Goal: Information Seeking & Learning: Check status

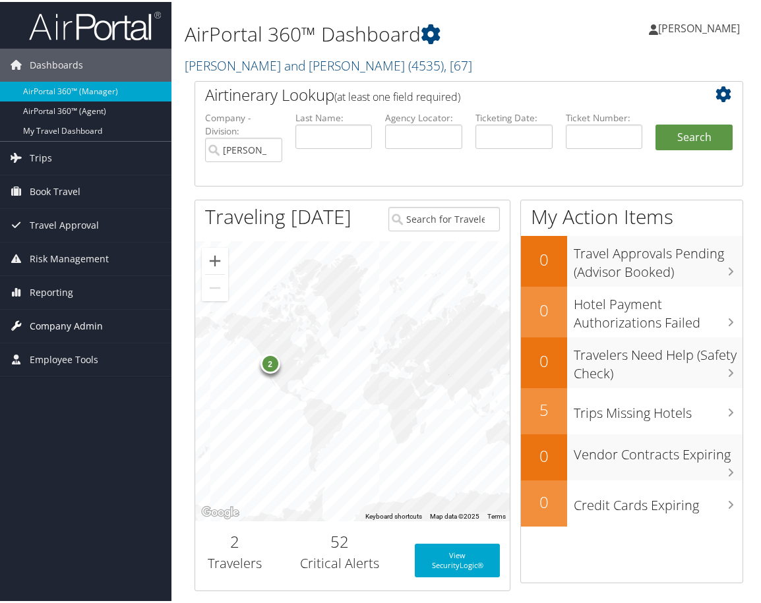
click at [73, 320] on span "Company Admin" at bounding box center [66, 324] width 73 height 33
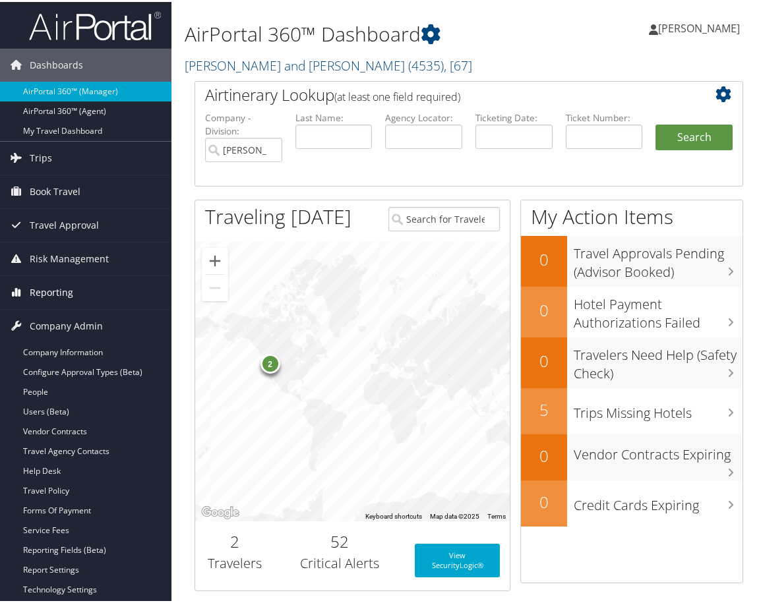
click at [55, 287] on span "Reporting" at bounding box center [52, 290] width 44 height 33
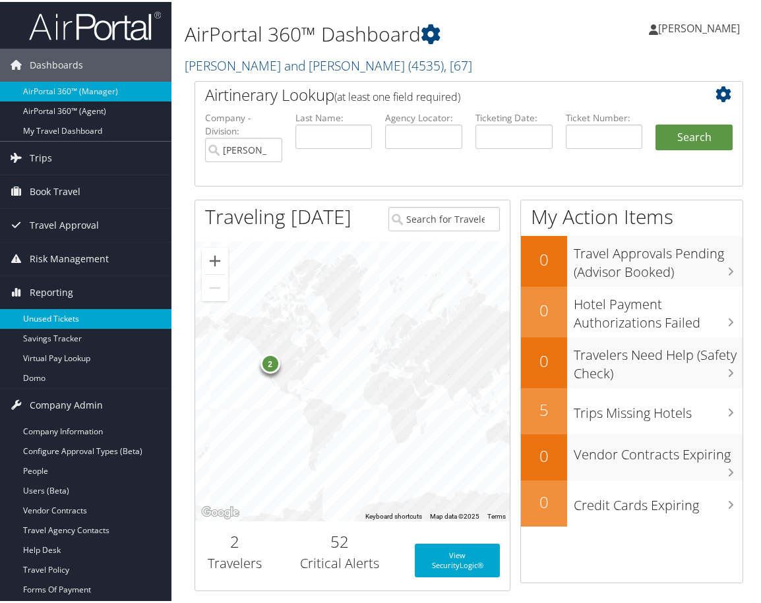
click at [73, 316] on link "Unused Tickets" at bounding box center [85, 317] width 171 height 20
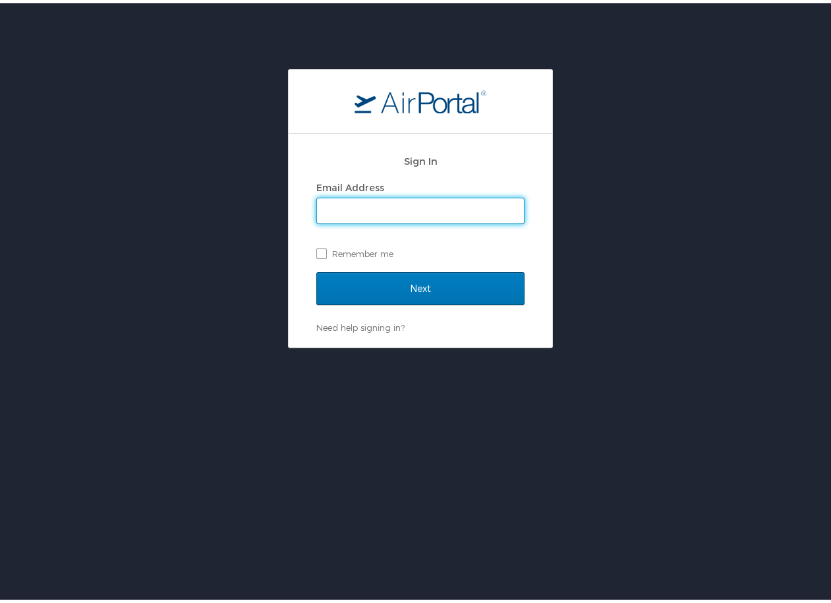
click at [368, 200] on input "Email Address" at bounding box center [420, 207] width 207 height 25
type input "kelly.weir@cbtravel.com"
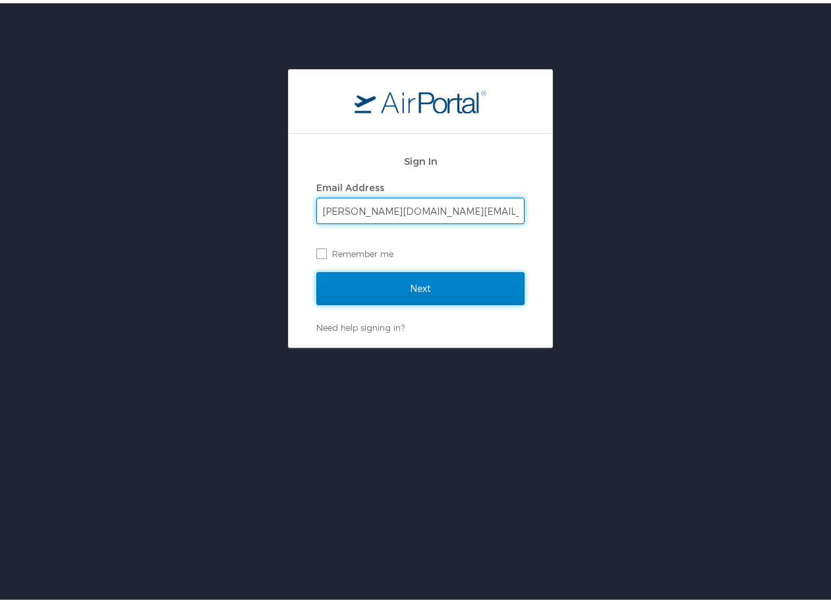
click at [405, 295] on input "Next" at bounding box center [420, 285] width 208 height 33
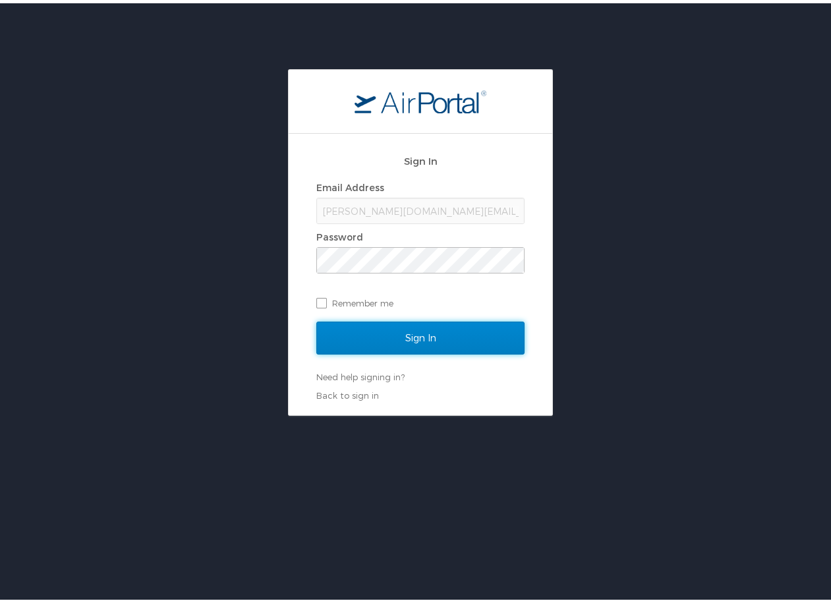
click at [413, 339] on input "Sign In" at bounding box center [420, 334] width 208 height 33
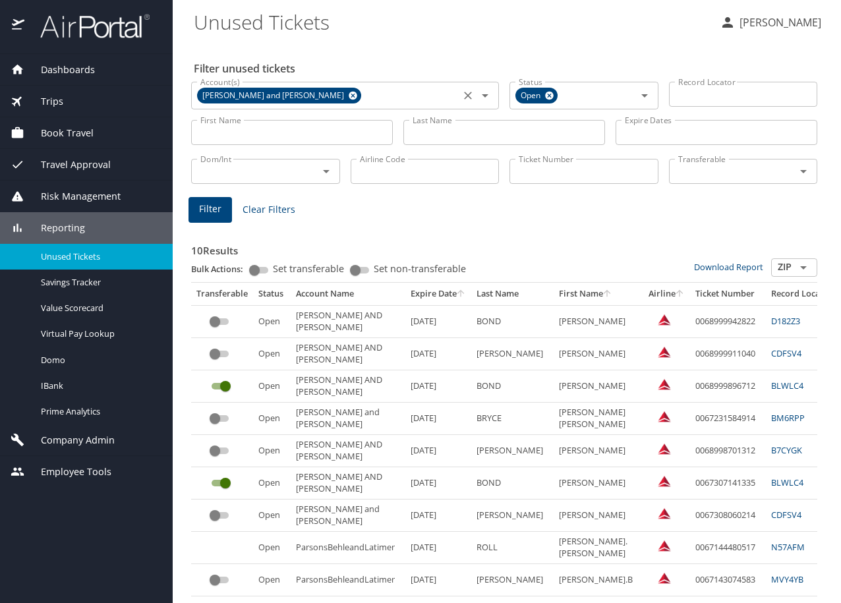
click at [349, 93] on icon at bounding box center [353, 96] width 9 height 9
click at [298, 95] on input "Account(s)" at bounding box center [325, 94] width 261 height 17
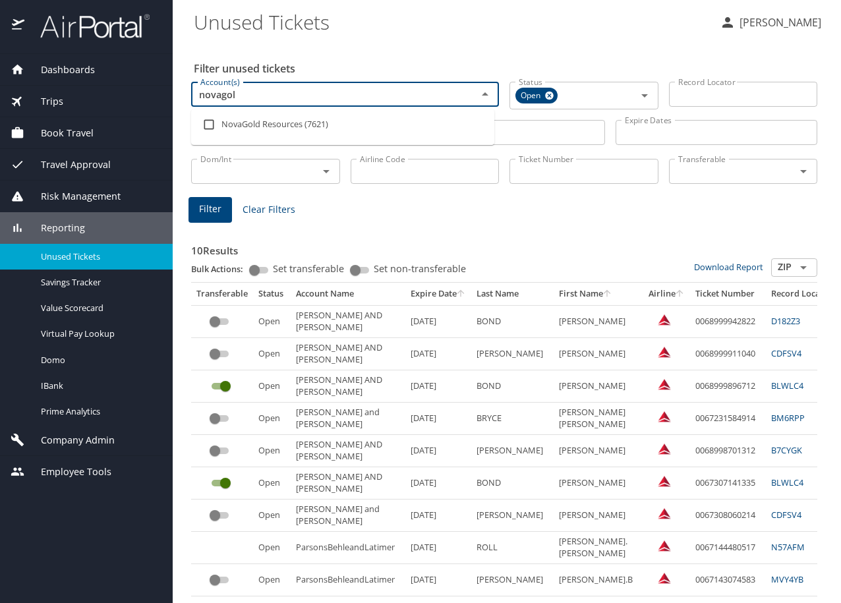
type input "novagold"
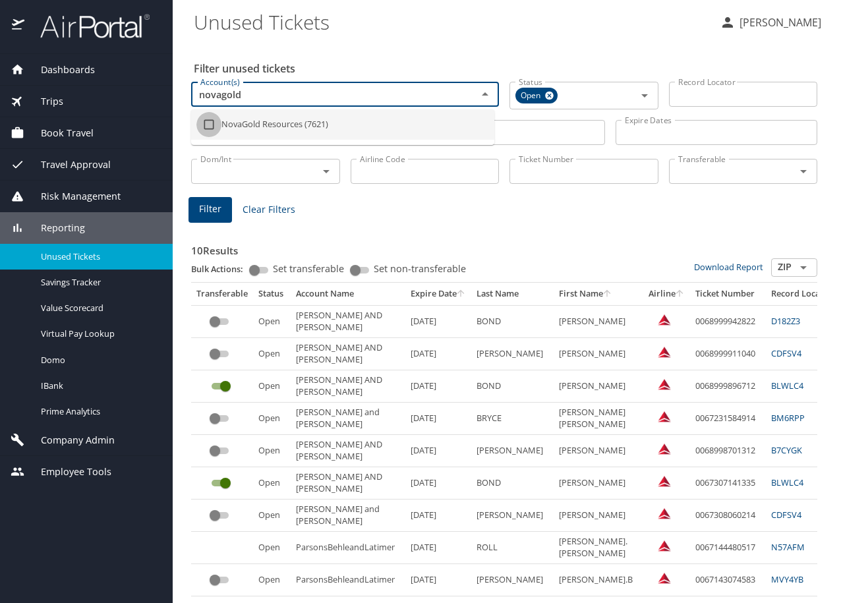
click at [211, 129] on input "checkbox" at bounding box center [208, 124] width 25 height 25
checkbox input "true"
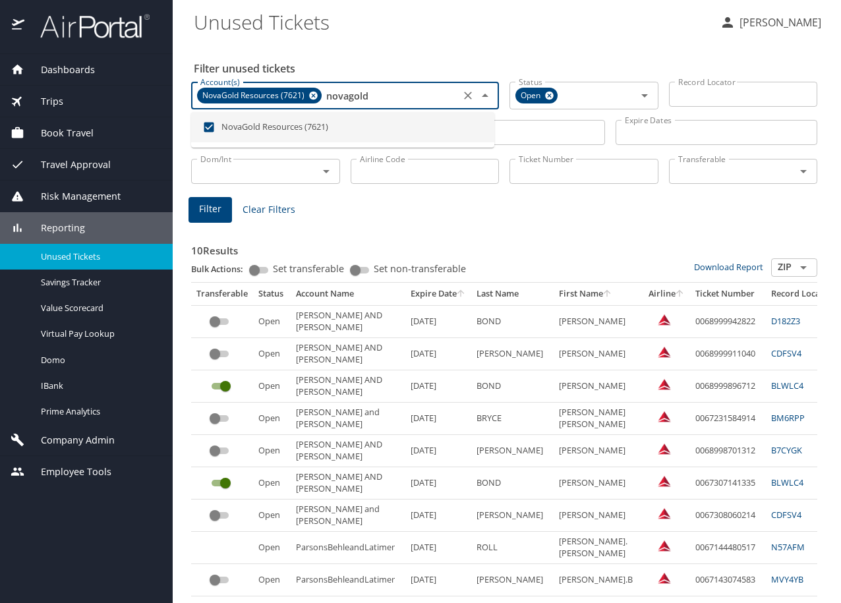
type input "novagold"
click at [404, 167] on input "Airline Code" at bounding box center [425, 171] width 149 height 25
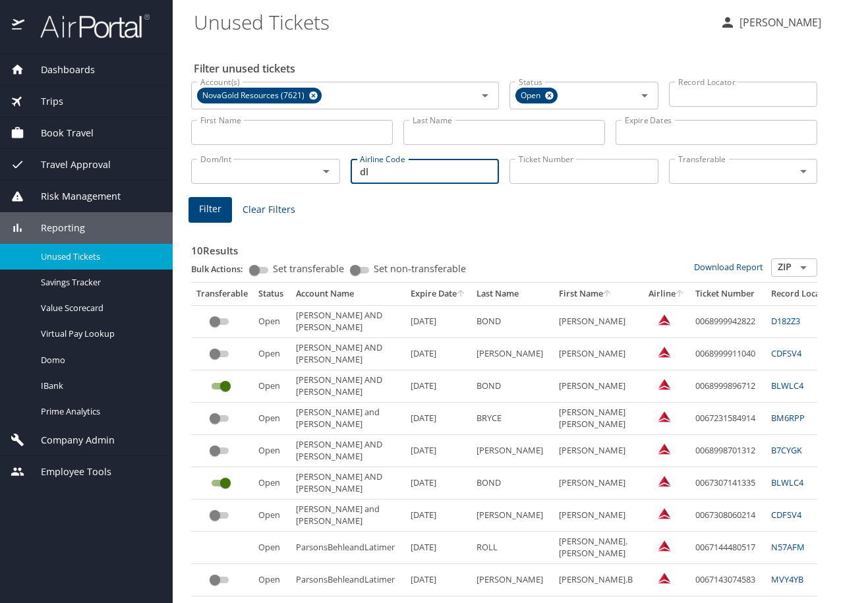
type input "dl"
click at [461, 136] on input "Last Name" at bounding box center [504, 132] width 202 height 25
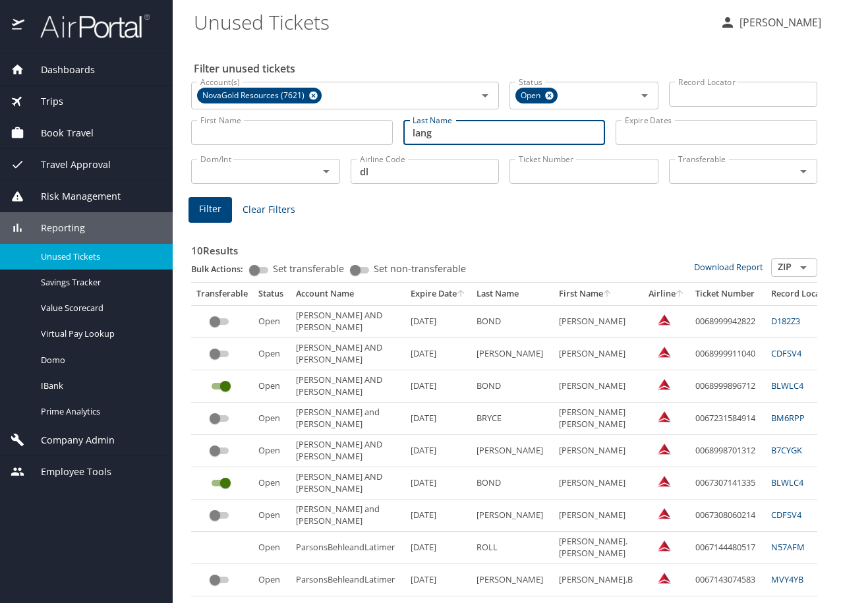
type input "lang"
click at [212, 213] on span "Filter" at bounding box center [210, 209] width 22 height 16
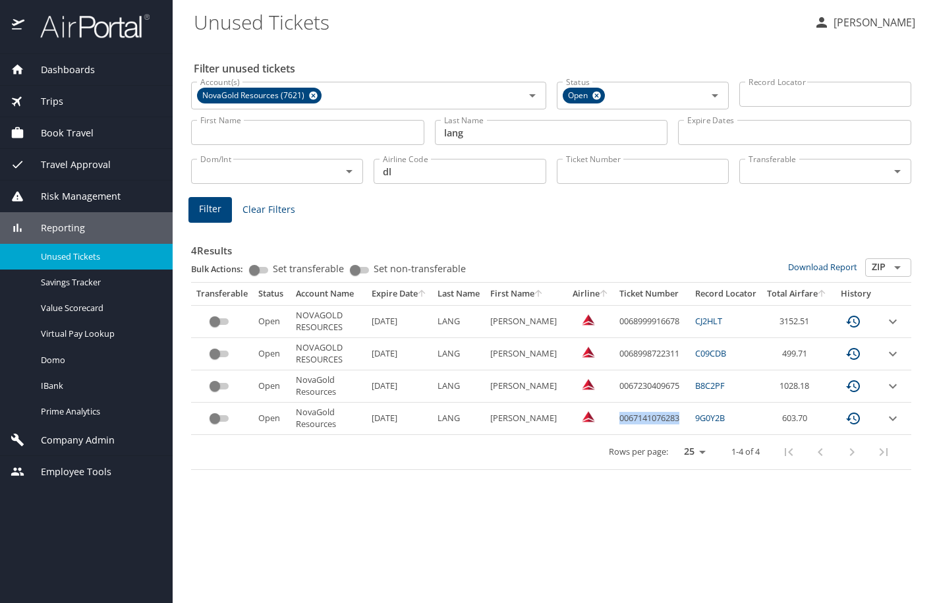
drag, startPoint x: 615, startPoint y: 418, endPoint x: 675, endPoint y: 414, distance: 60.1
click at [675, 414] on td "0067141076283" at bounding box center [652, 419] width 76 height 32
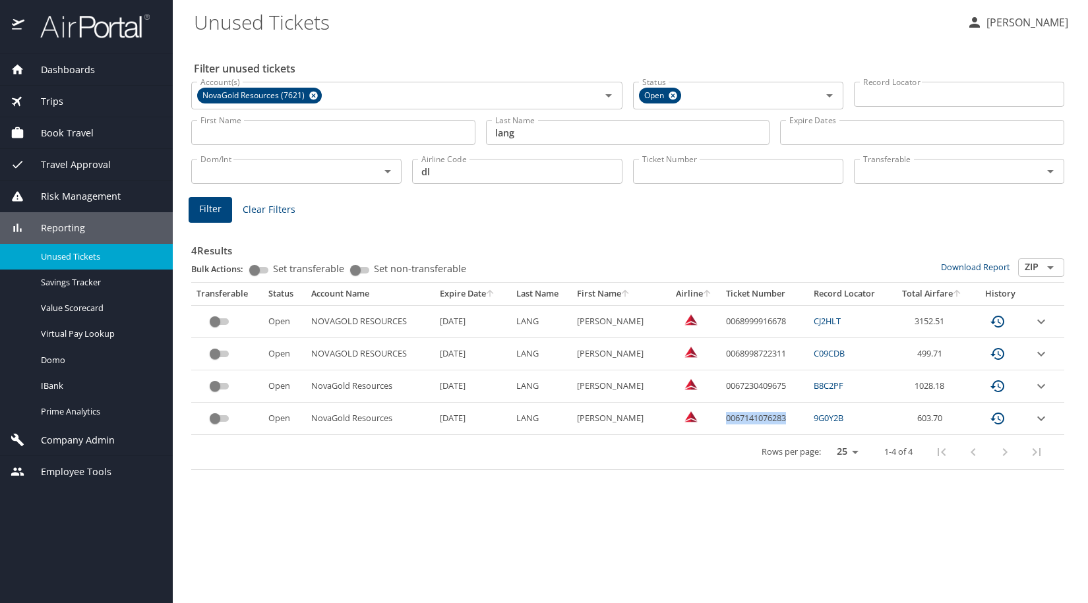
click at [840, 324] on icon "expand row" at bounding box center [1041, 322] width 16 height 16
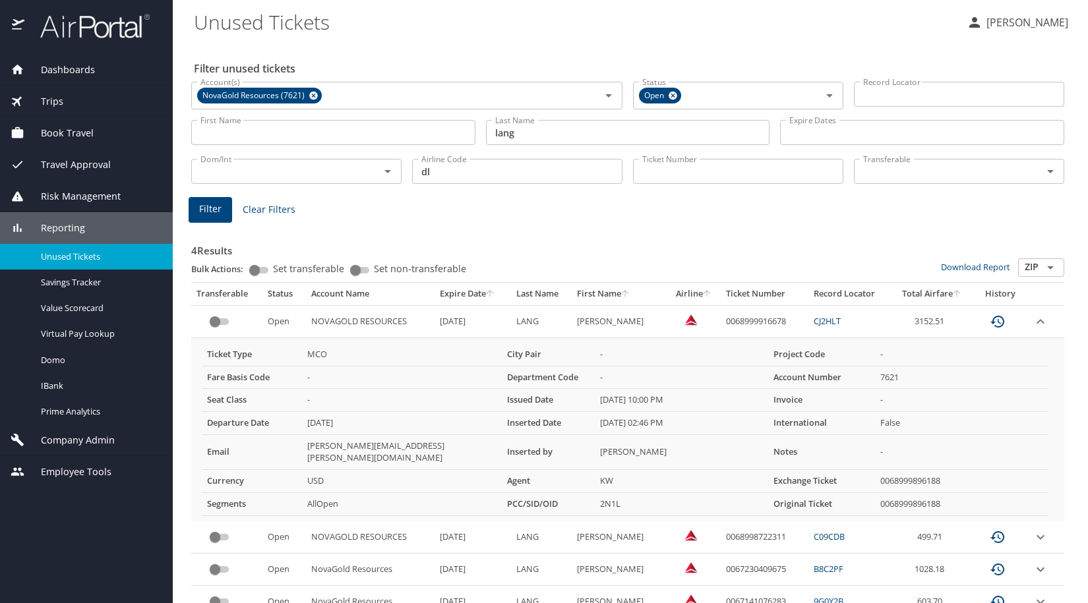
click at [840, 324] on td "custom pagination table" at bounding box center [1045, 321] width 37 height 32
click at [840, 324] on icon "expand row" at bounding box center [1040, 322] width 16 height 16
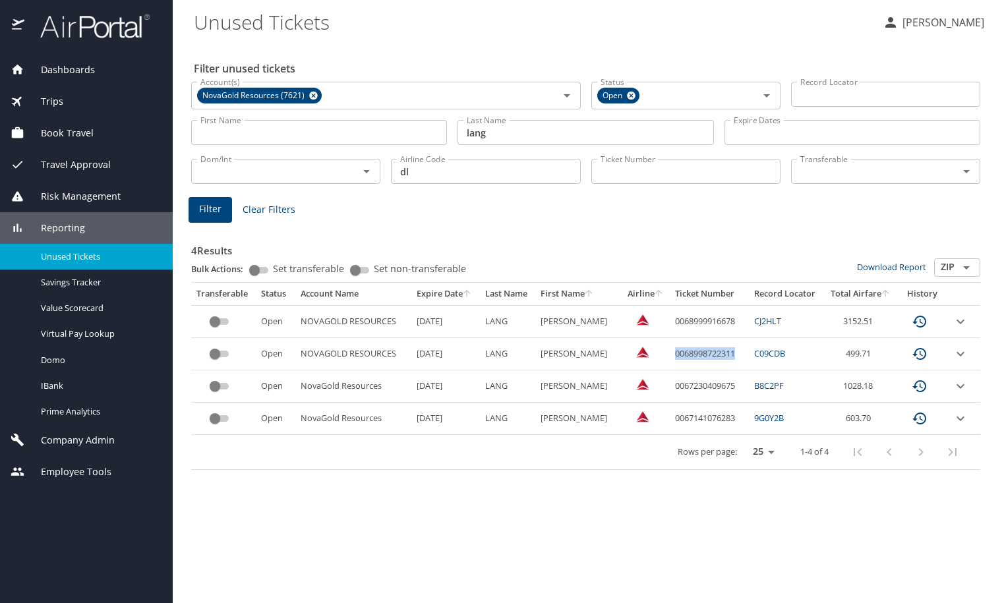
drag, startPoint x: 666, startPoint y: 351, endPoint x: 729, endPoint y: 348, distance: 62.7
click at [729, 348] on td "0068998722311" at bounding box center [709, 354] width 79 height 32
copy td "0068998722311"
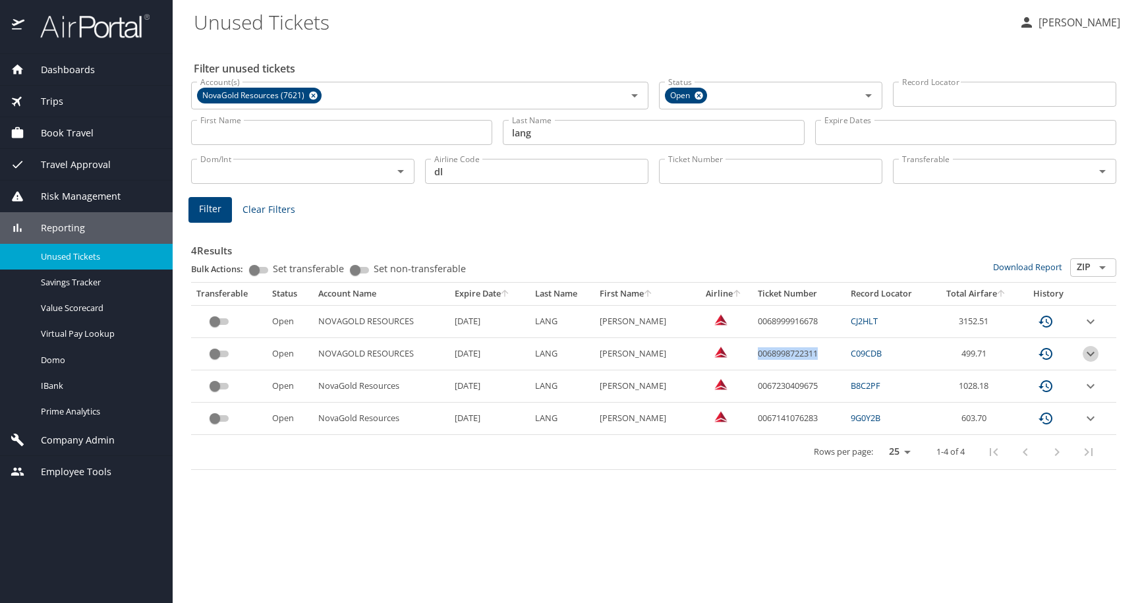
click at [840, 324] on icon "expand row" at bounding box center [1091, 321] width 8 height 5
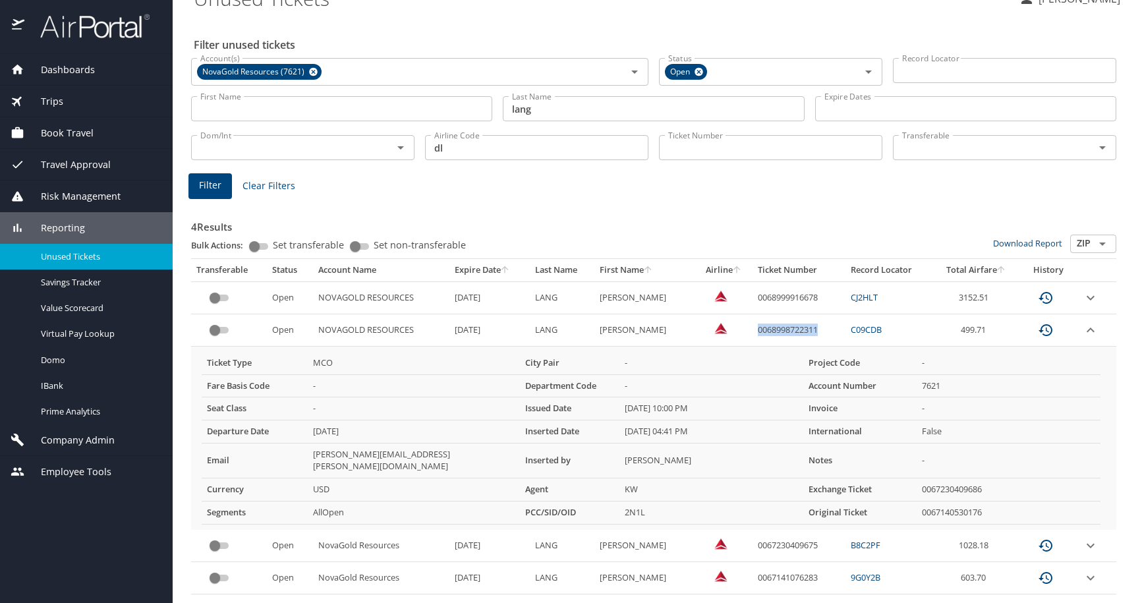
scroll to position [44, 0]
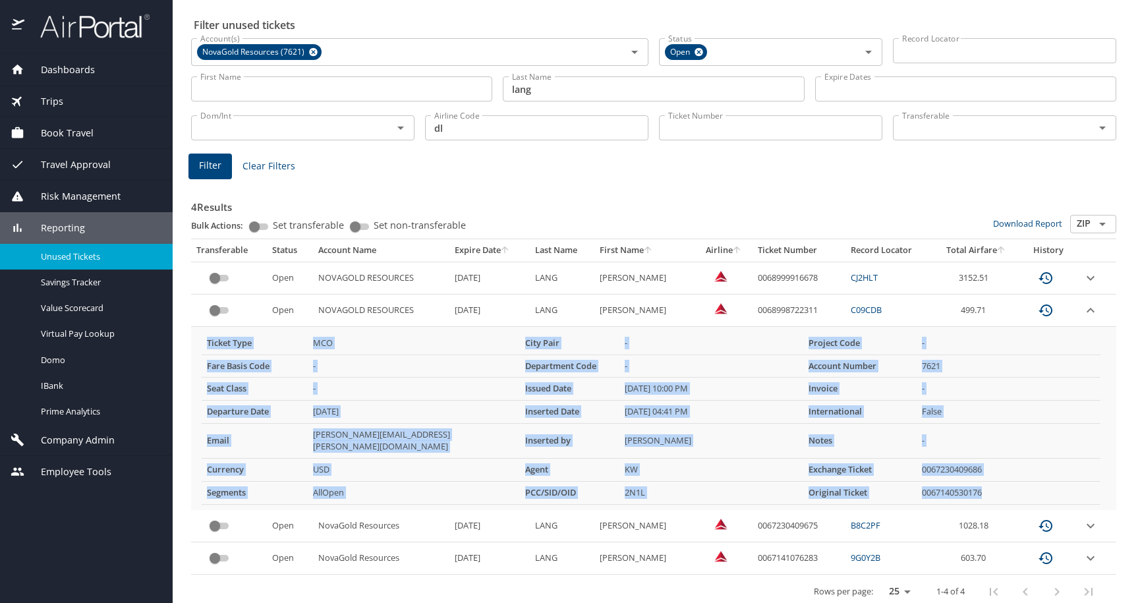
drag, startPoint x: 235, startPoint y: 345, endPoint x: 1040, endPoint y: 477, distance: 815.6
click at [840, 477] on tbody "Ticket Type MCO City Pair - Project Code - Fare Basis Code - Department Code - …" at bounding box center [651, 418] width 899 height 173
copy tbody "Ticket Type MCO City Pair - Project Code - Fare Basis Code - Department Code - …"
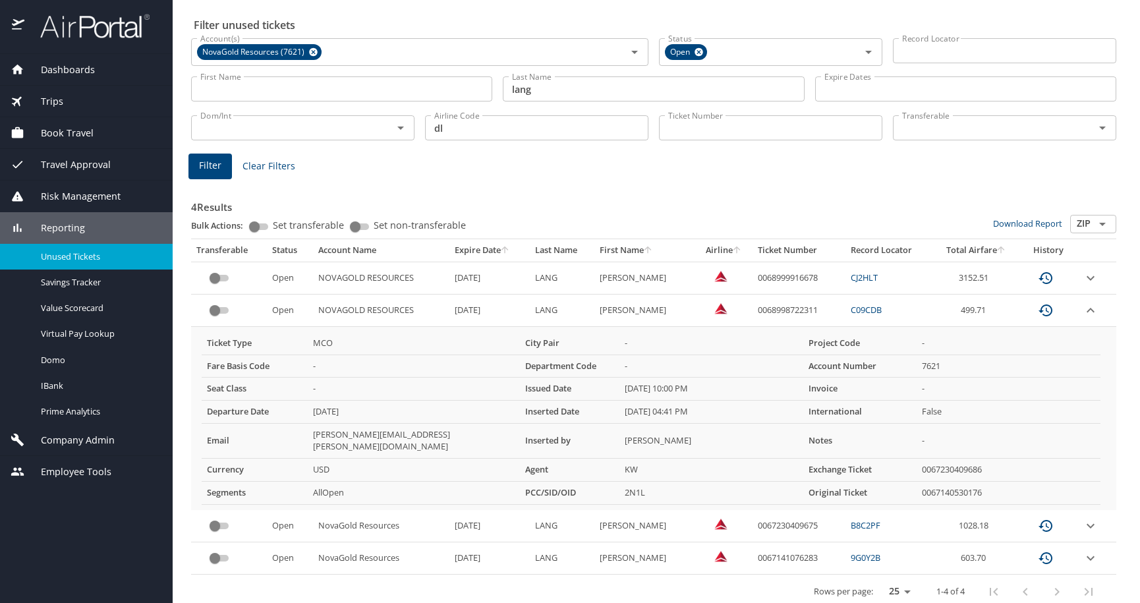
click at [189, 337] on div "4 Results Bulk Actions: Set transferable Set non-transferable Download Report Z…" at bounding box center [654, 393] width 936 height 444
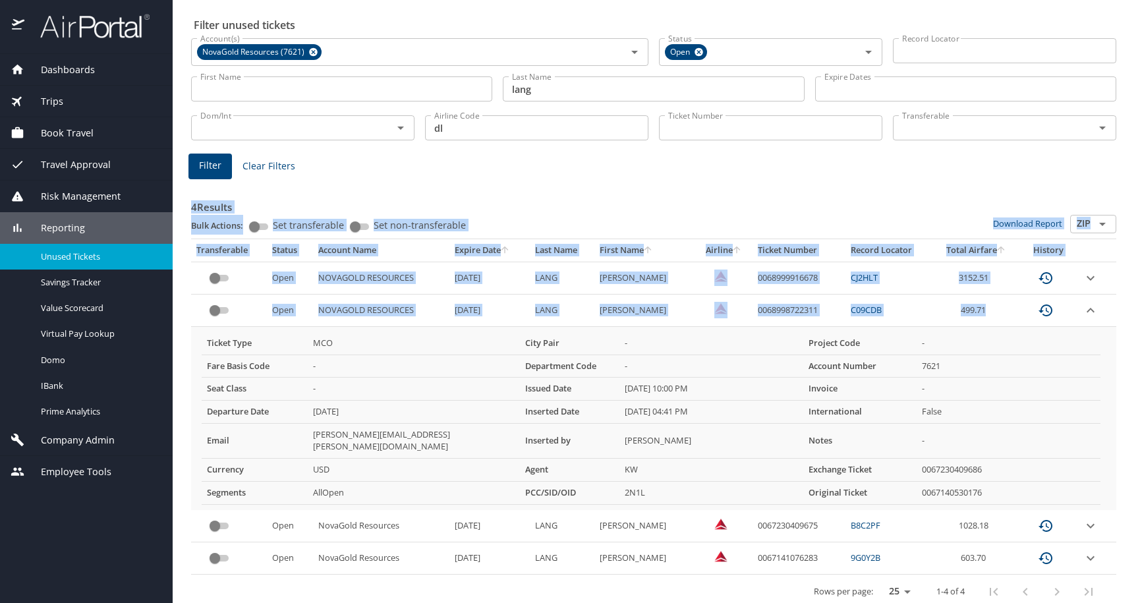
drag, startPoint x: 189, startPoint y: 306, endPoint x: 516, endPoint y: 329, distance: 327.8
click at [516, 329] on div "4 Results Bulk Actions: Set transferable Set non-transferable Download Report Z…" at bounding box center [654, 393] width 936 height 444
click at [457, 330] on div "Ticket Type MCO City Pair - Project Code - Fare Basis Code - Department Code - …" at bounding box center [651, 418] width 910 height 183
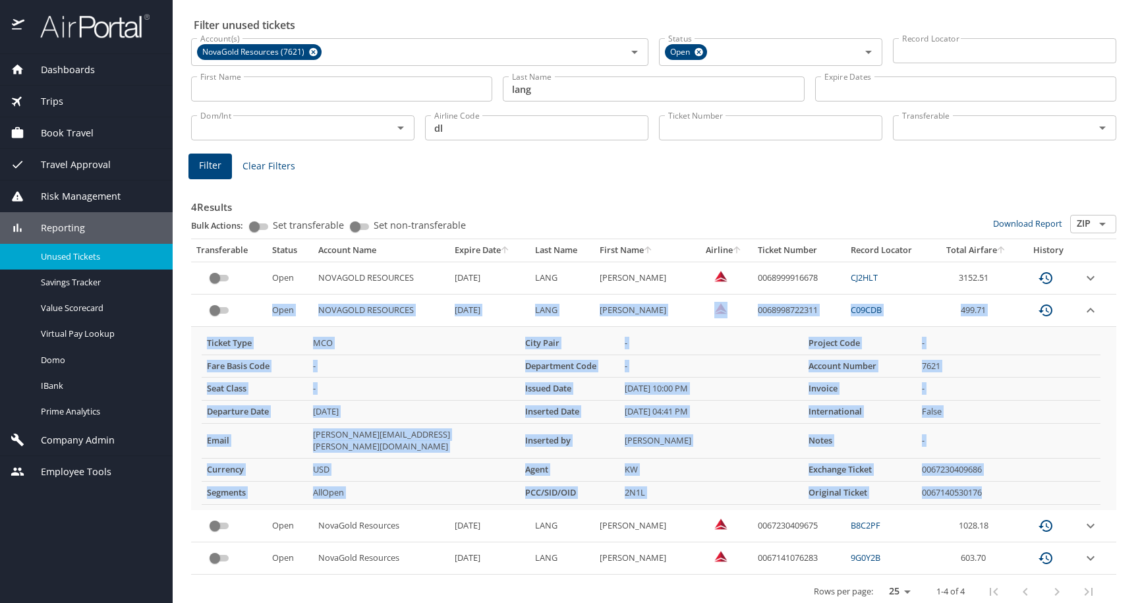
drag, startPoint x: 198, startPoint y: 307, endPoint x: 922, endPoint y: 446, distance: 736.9
click at [840, 480] on tbody "Open NOVAGOLD RESOURCES 6/10/2026 LANG GREGORY 0068999916678 CJ2HLT 3152.51 Ope…" at bounding box center [653, 418] width 925 height 313
copy tbody "Open NOVAGOLD RESOURCES 4/16/2026 LANG GREGORY 0068998722311 C09CDB 499.71 Tick…"
